Goal: Find specific page/section: Find specific page/section

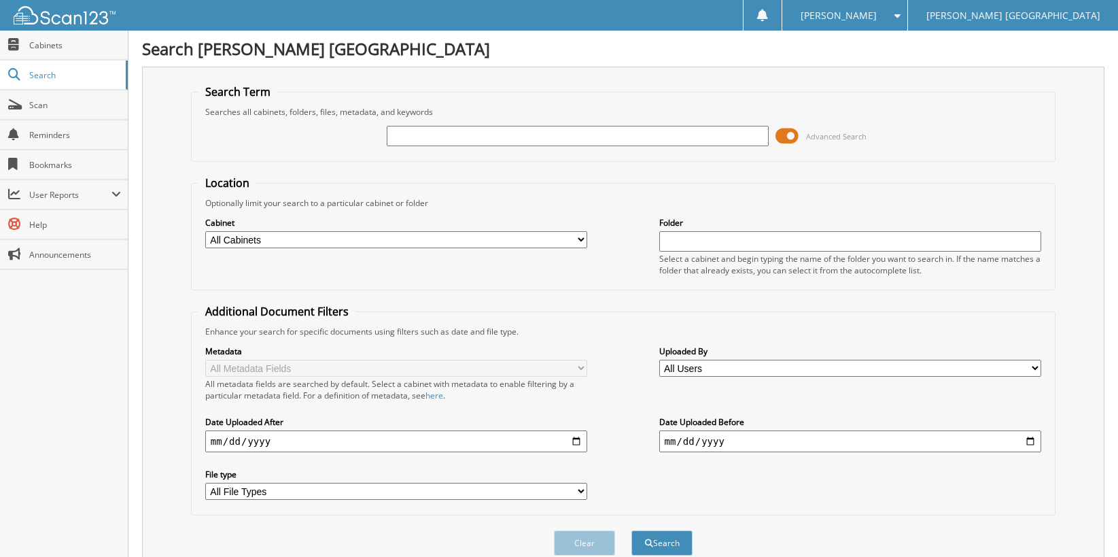
click at [415, 139] on input "text" at bounding box center [578, 136] width 383 height 20
type input "6166597"
click at [632, 530] on button "Search" at bounding box center [662, 542] width 61 height 25
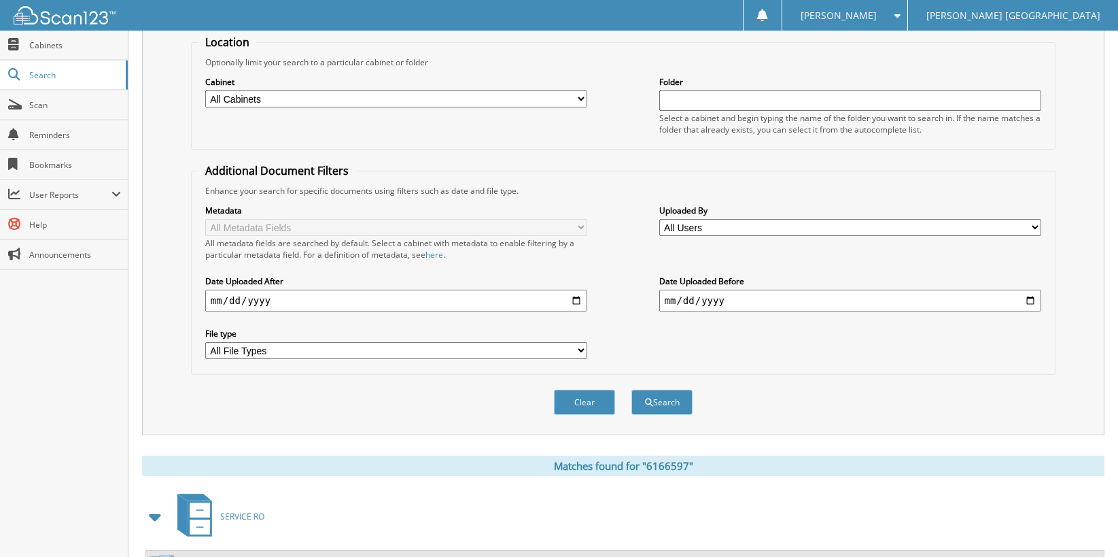
scroll to position [203, 0]
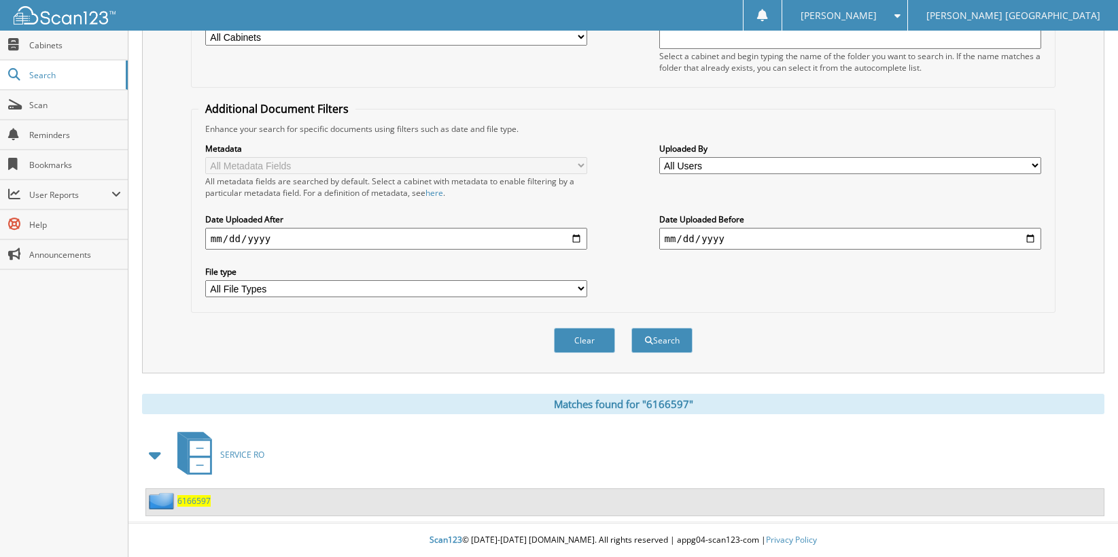
click at [191, 505] on span "6166597" at bounding box center [193, 501] width 33 height 12
